Goal: Navigation & Orientation: Find specific page/section

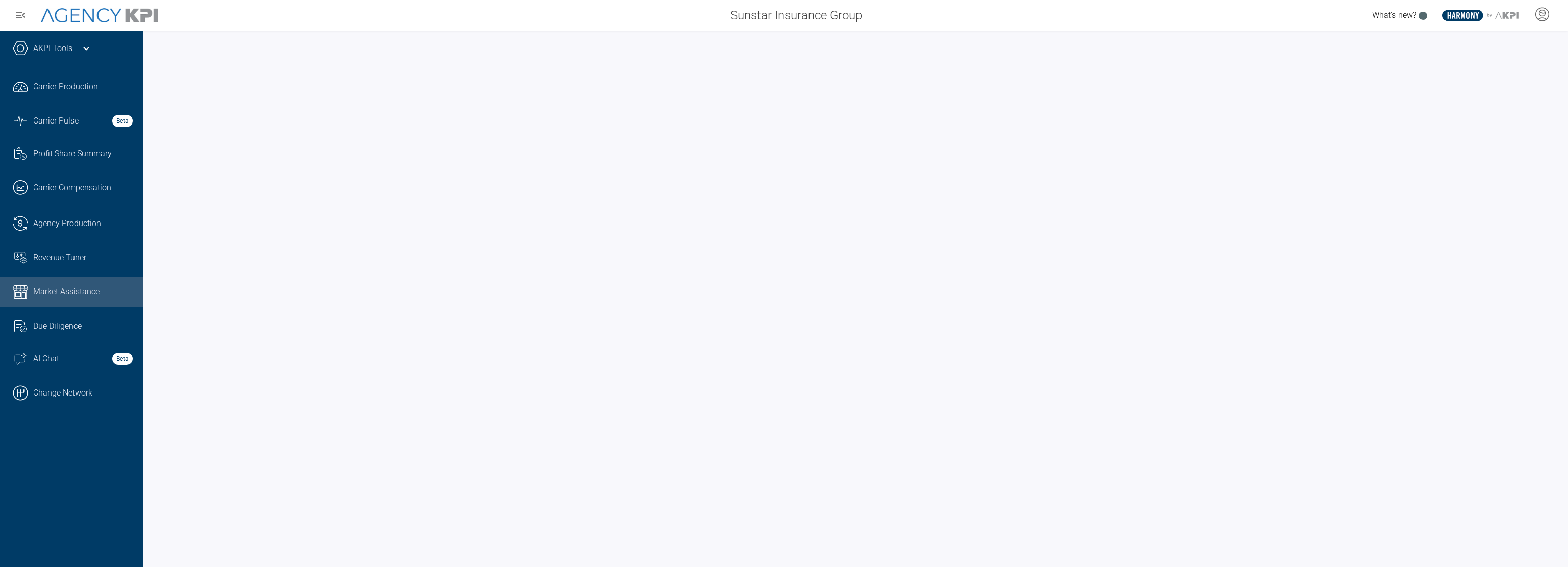
click at [1146, 27] on div "Sunstar Insurance Group What's new? .st0{fill:#003B66;} .st1{fill:#FFFFFF;} .st…" at bounding box center [784, 15] width 1568 height 30
